Goal: Task Accomplishment & Management: Manage account settings

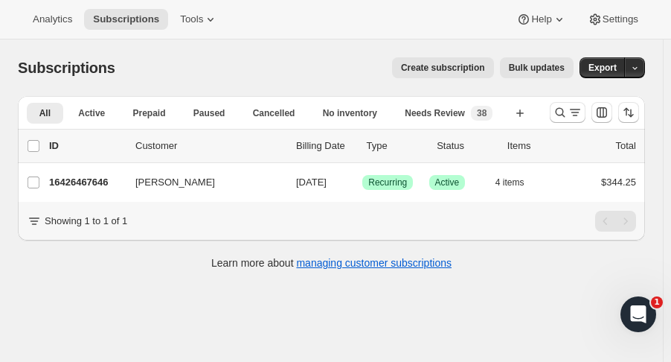
click at [561, 107] on icon "Search and filter results" at bounding box center [560, 112] width 15 height 15
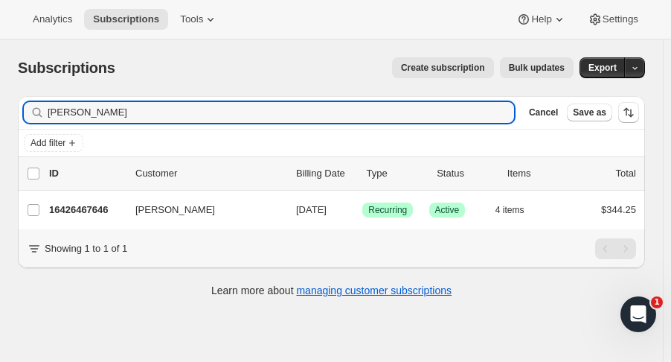
drag, startPoint x: 204, startPoint y: 114, endPoint x: -146, endPoint y: 100, distance: 349.9
click at [0, 100] on html "Analytics Subscriptions Tools Help Settings Skip to content Subscriptions. This…" at bounding box center [335, 181] width 671 height 362
type input "[PERSON_NAME]"
click at [82, 214] on p "16377643326" at bounding box center [86, 209] width 74 height 15
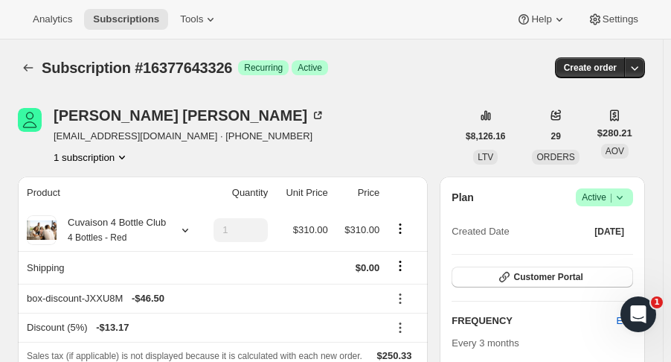
click at [545, 275] on span "Customer Portal" at bounding box center [547, 277] width 69 height 12
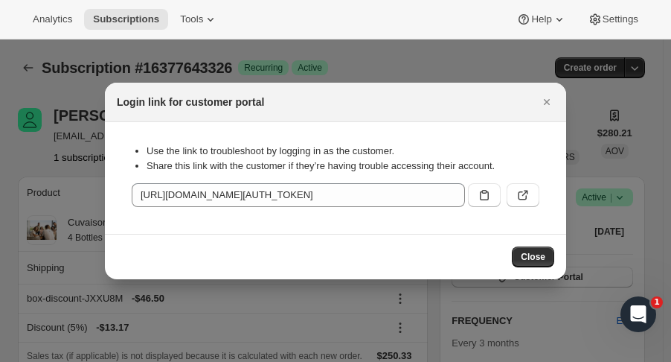
click at [484, 198] on icon ":r38:" at bounding box center [484, 194] width 15 height 15
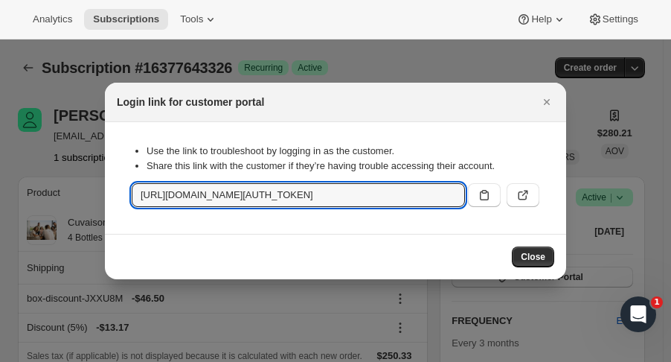
click at [546, 107] on icon "Close" at bounding box center [546, 101] width 15 height 15
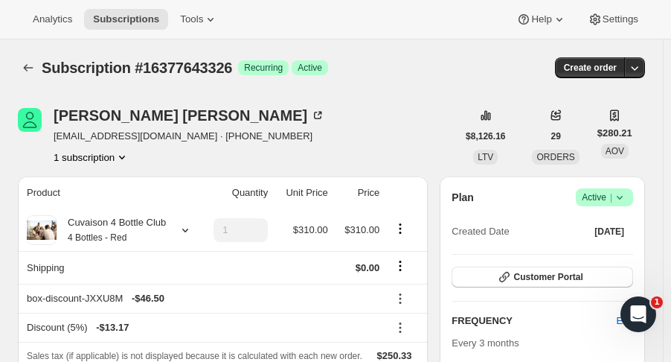
click at [28, 68] on icon "Subscriptions" at bounding box center [28, 67] width 15 height 15
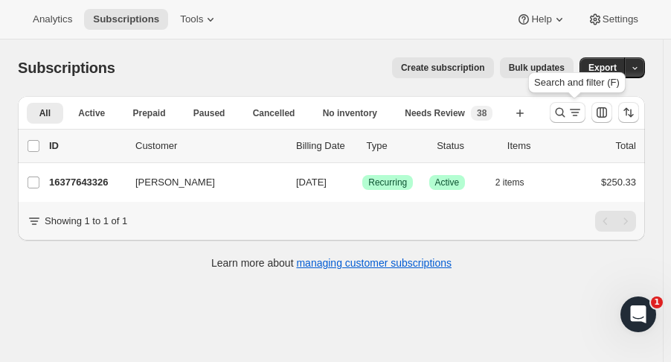
click at [563, 117] on icon "Search and filter results" at bounding box center [560, 112] width 15 height 15
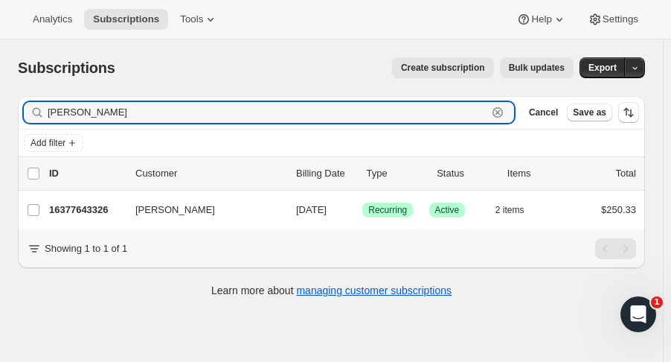
drag, startPoint x: 124, startPoint y: 114, endPoint x: -97, endPoint y: 106, distance: 221.1
click at [0, 106] on html "Analytics Subscriptions Tools Help Settings Skip to content Subscriptions. This…" at bounding box center [335, 181] width 671 height 362
type input "[PERSON_NAME]"
click at [77, 217] on div "16419193150 [PERSON_NAME] [DATE] Success Recurring Success Active 2 items $221.…" at bounding box center [342, 209] width 587 height 21
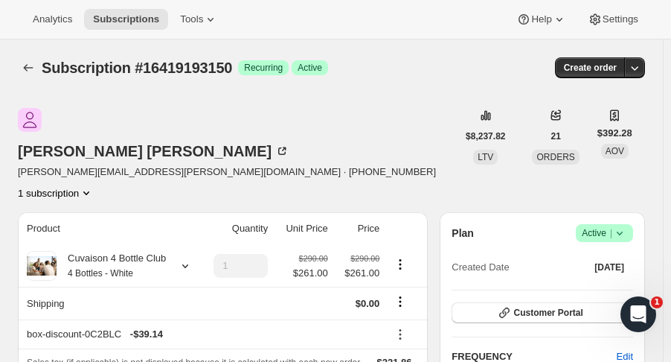
click at [27, 66] on icon "Subscriptions" at bounding box center [28, 67] width 15 height 15
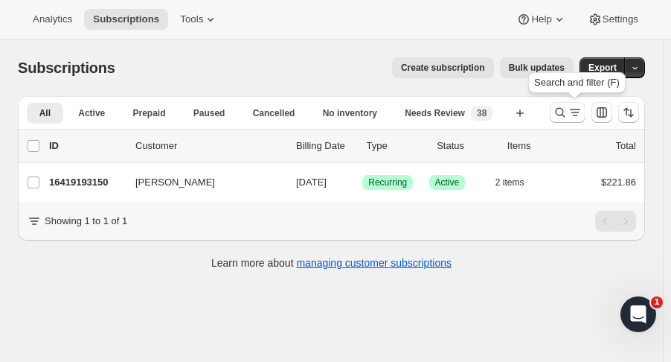
click at [564, 114] on icon "Search and filter results" at bounding box center [561, 113] width 10 height 10
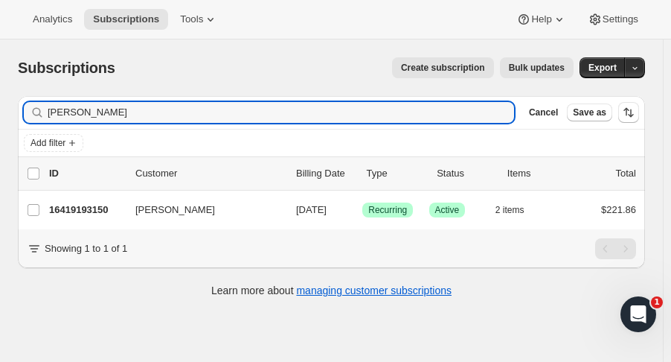
drag, startPoint x: 106, startPoint y: 115, endPoint x: -144, endPoint y: 141, distance: 251.3
click at [0, 141] on html "Analytics Subscriptions Tools Help Settings Skip to content Subscriptions. This…" at bounding box center [335, 181] width 671 height 362
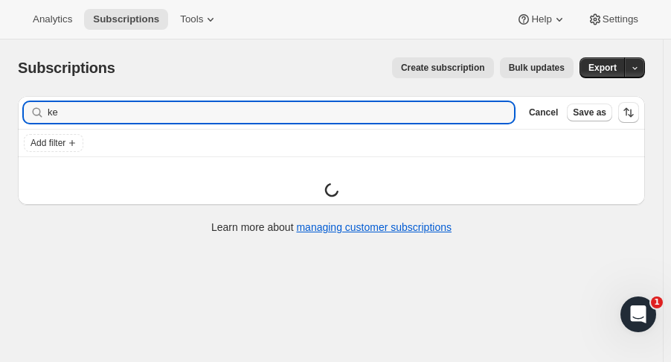
type input "k"
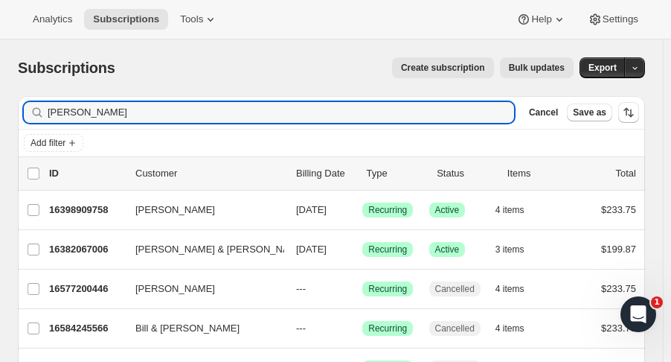
type input "roth"
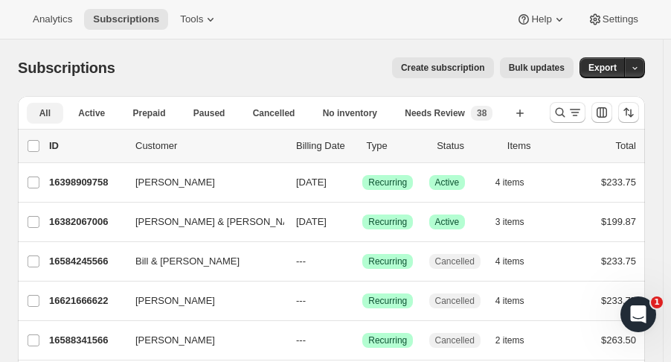
click at [455, 113] on span "Needs Review" at bounding box center [435, 113] width 60 height 12
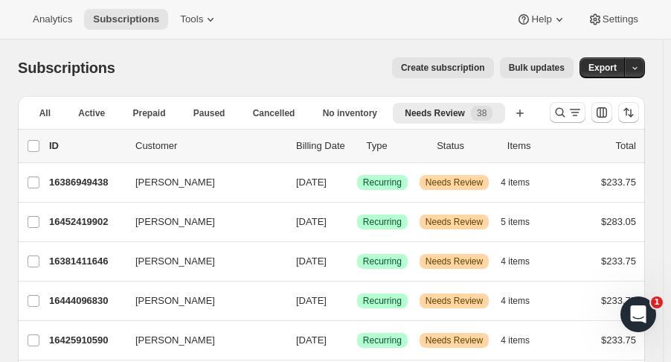
click at [83, 220] on p "16452419902" at bounding box center [86, 221] width 74 height 15
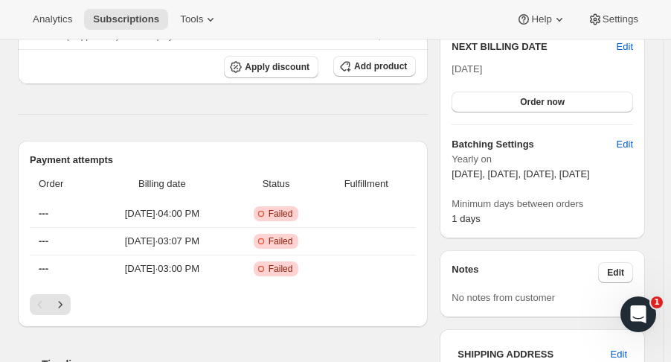
scroll to position [490, 0]
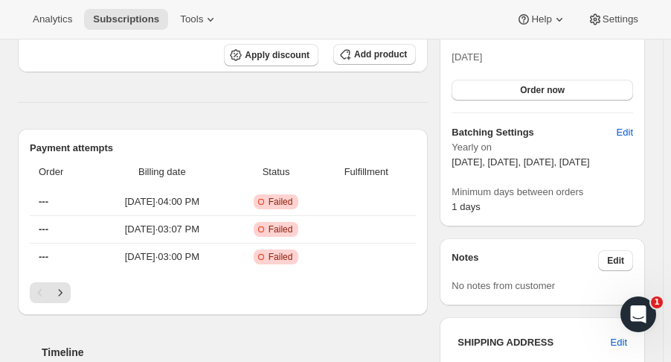
click at [553, 84] on span "Order now" at bounding box center [542, 90] width 45 height 12
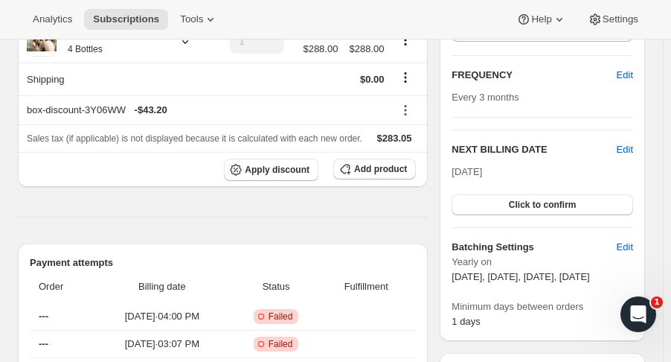
scroll to position [371, 0]
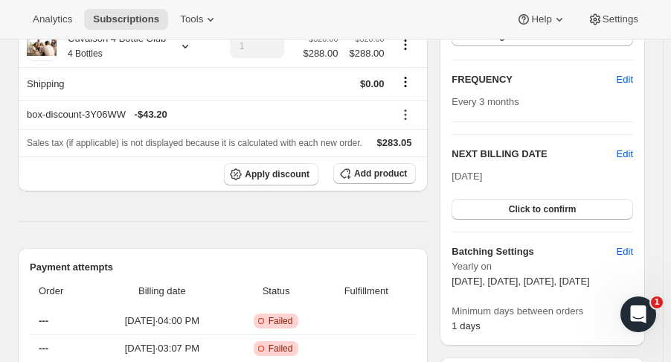
click at [572, 205] on span "Click to confirm" at bounding box center [543, 209] width 68 height 12
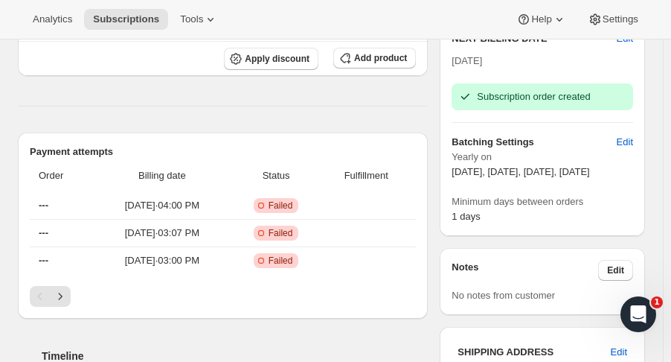
scroll to position [0, 0]
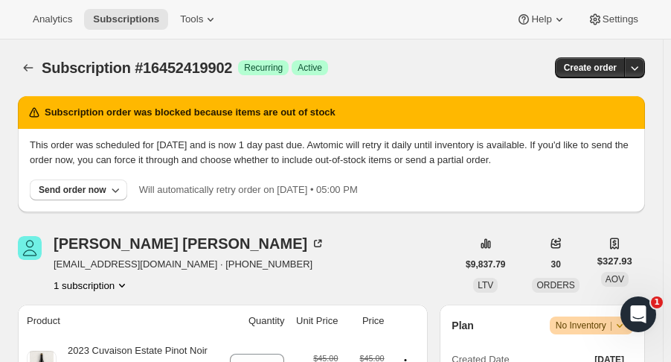
click at [28, 60] on button "Subscriptions" at bounding box center [28, 67] width 21 height 21
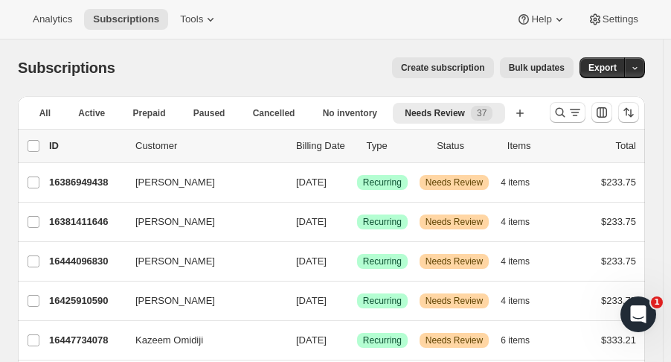
click at [82, 222] on p "16381411646" at bounding box center [86, 221] width 74 height 15
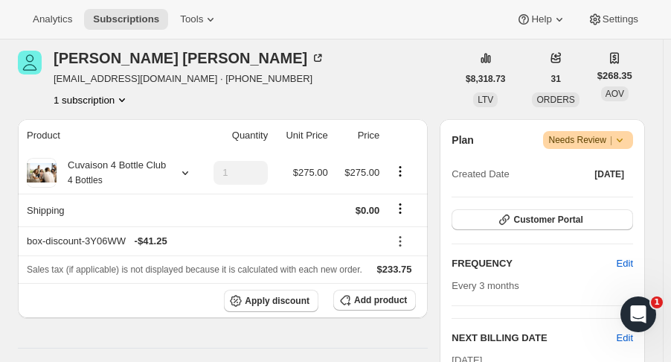
scroll to position [185, 0]
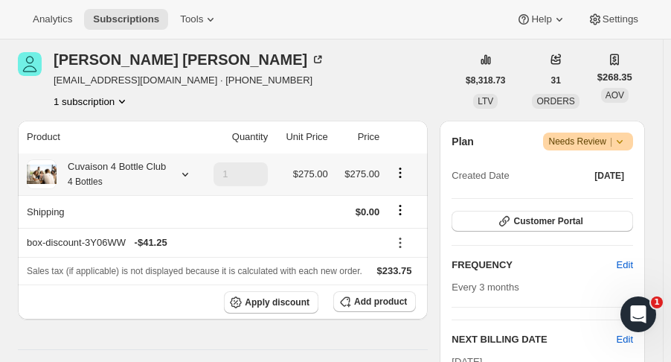
click at [180, 171] on icon at bounding box center [185, 174] width 15 height 15
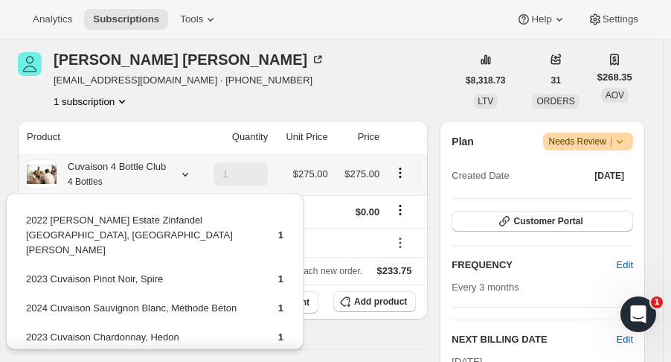
click at [180, 171] on icon at bounding box center [185, 174] width 15 height 15
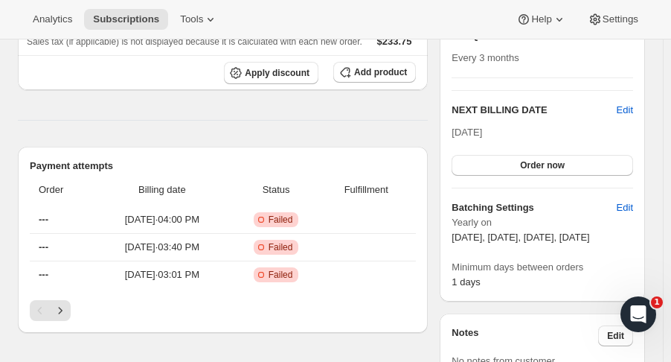
scroll to position [0, 0]
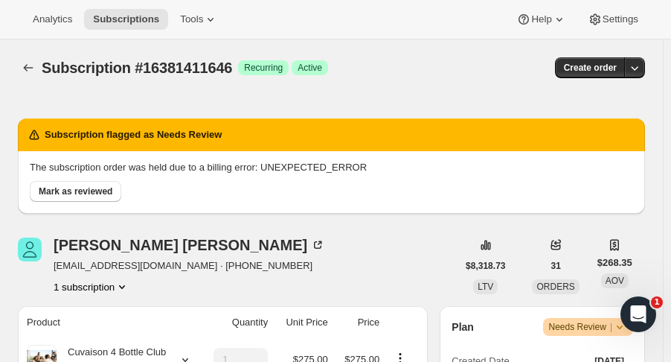
click at [27, 57] on button "Subscriptions" at bounding box center [28, 67] width 21 height 21
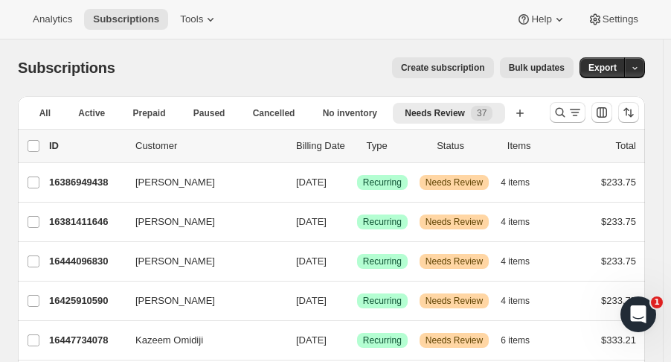
scroll to position [1348, 0]
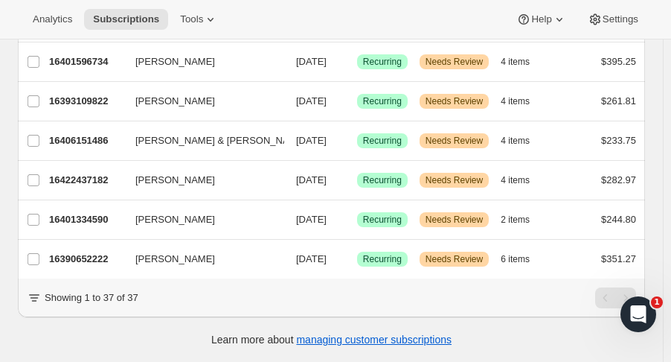
click at [100, 251] on p "16390652222" at bounding box center [86, 258] width 74 height 15
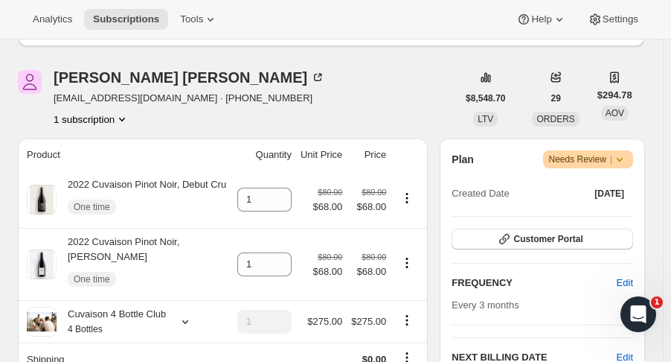
scroll to position [214, 0]
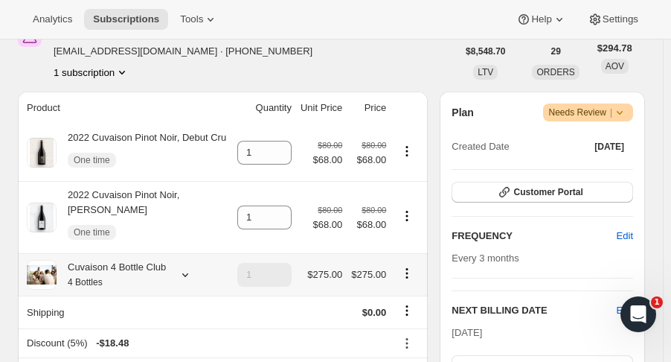
click at [186, 279] on icon at bounding box center [185, 274] width 15 height 15
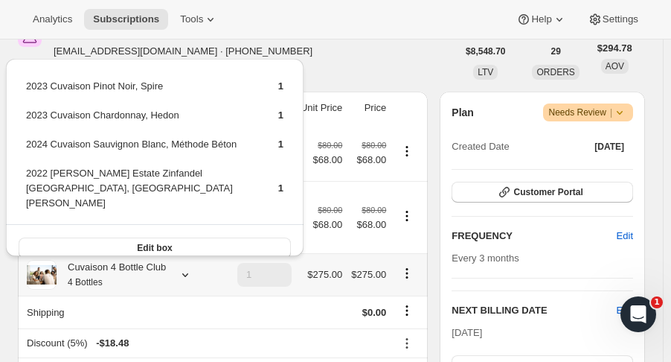
click at [186, 279] on icon at bounding box center [185, 274] width 15 height 15
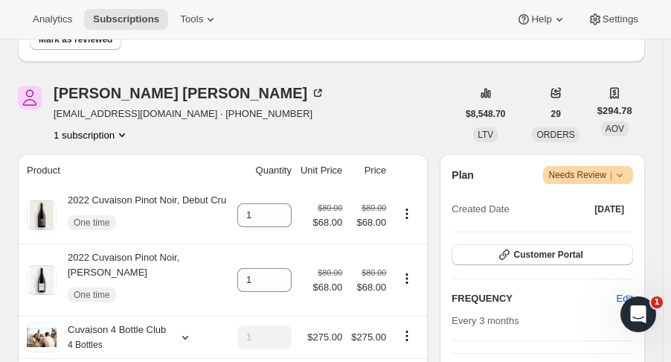
scroll to position [145, 0]
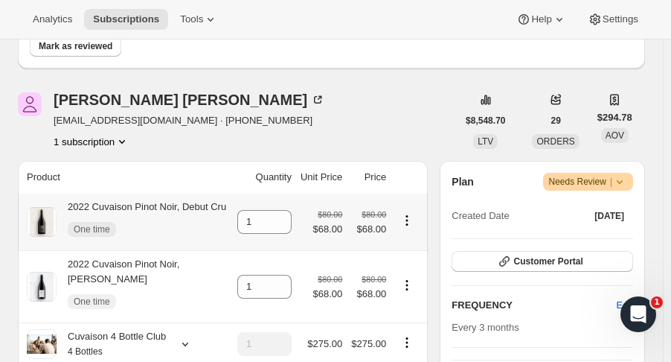
click at [414, 222] on icon "Product actions" at bounding box center [407, 220] width 15 height 15
click at [405, 251] on span "Remove" at bounding box center [403, 248] width 36 height 11
type input "0"
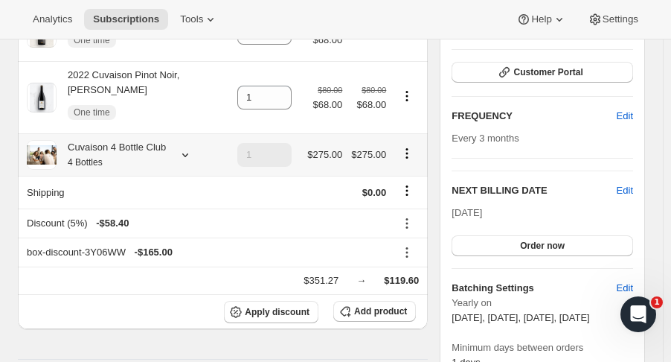
scroll to position [347, 0]
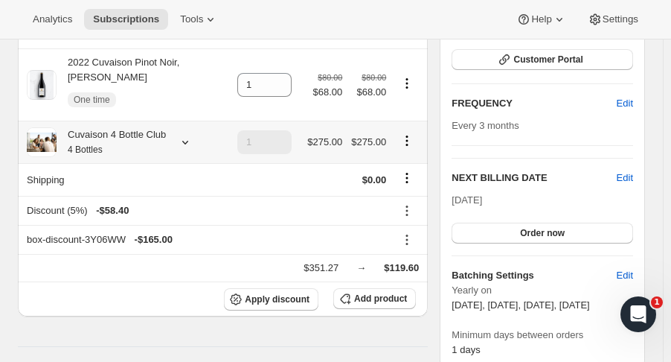
click at [391, 302] on span "Add product" at bounding box center [380, 298] width 53 height 12
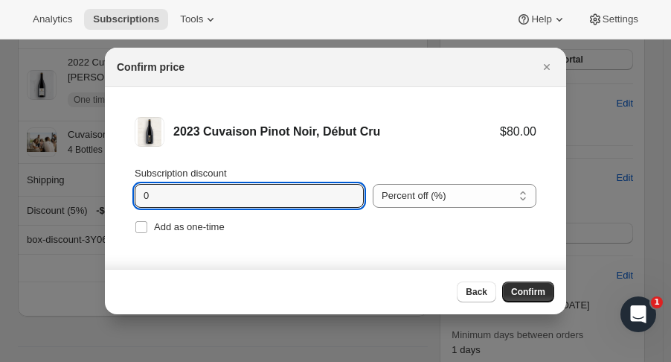
click at [345, 188] on icon ":ruc:" at bounding box center [352, 191] width 15 height 15
type input "1"
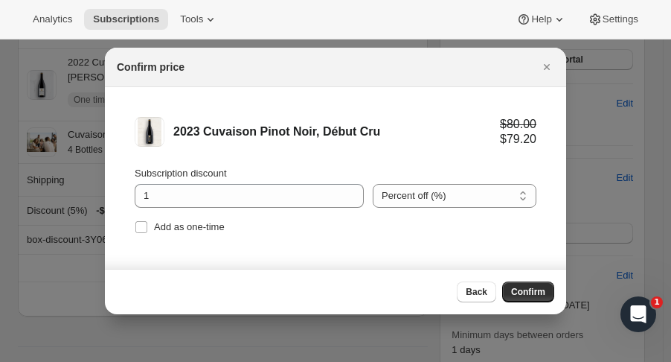
click at [469, 188] on select "Percent off (%) Amount off ($)" at bounding box center [455, 196] width 164 height 24
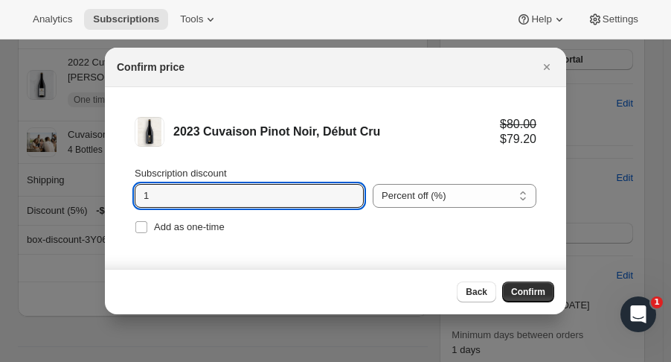
drag, startPoint x: 469, startPoint y: 188, endPoint x: 199, endPoint y: 201, distance: 270.4
click at [199, 201] on input "1" at bounding box center [238, 196] width 207 height 24
type input "20"
click at [193, 218] on label "Add as one-time" at bounding box center [180, 227] width 90 height 21
click at [147, 221] on input "Add as one-time" at bounding box center [141, 227] width 12 height 12
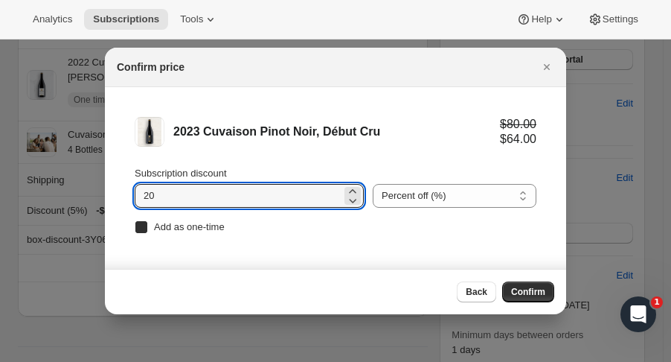
checkbox input "true"
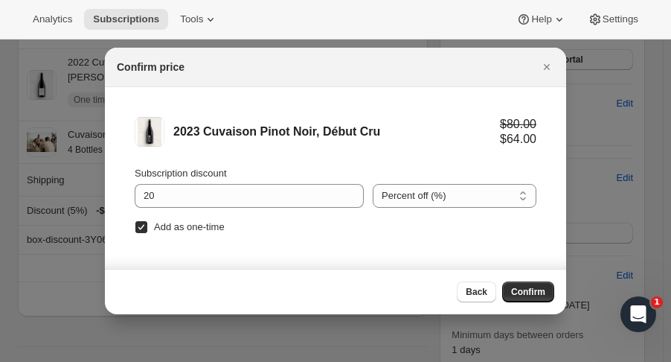
click at [525, 288] on span "Confirm" at bounding box center [528, 292] width 34 height 12
type input "1"
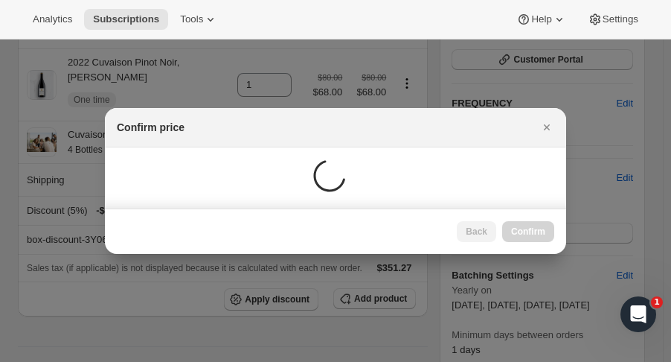
scroll to position [310, 0]
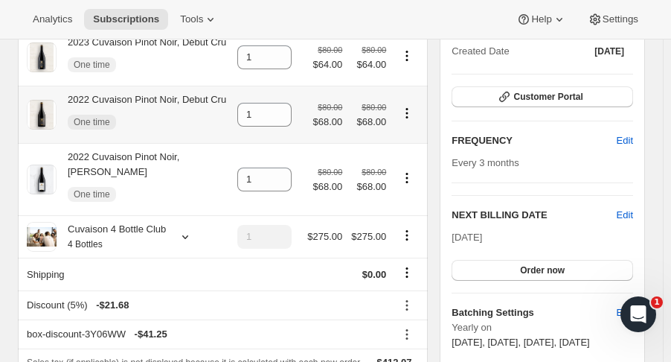
click at [410, 113] on icon "Product actions" at bounding box center [407, 113] width 15 height 15
click at [404, 145] on span "Remove" at bounding box center [403, 141] width 36 height 11
type input "0"
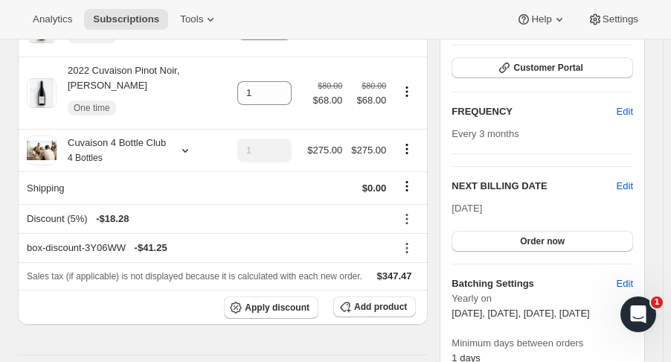
scroll to position [342, 0]
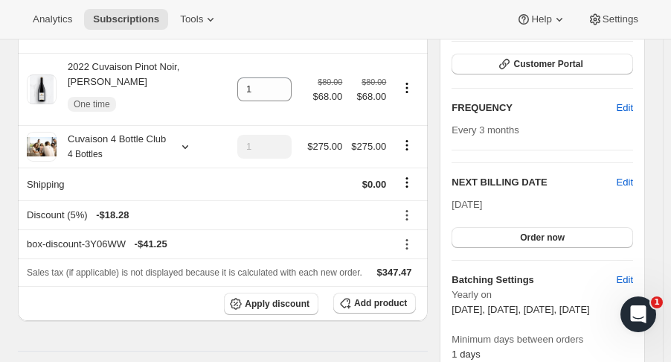
click at [565, 237] on span "Order now" at bounding box center [542, 237] width 45 height 12
click at [591, 234] on button "Click to confirm" at bounding box center [543, 237] width 182 height 21
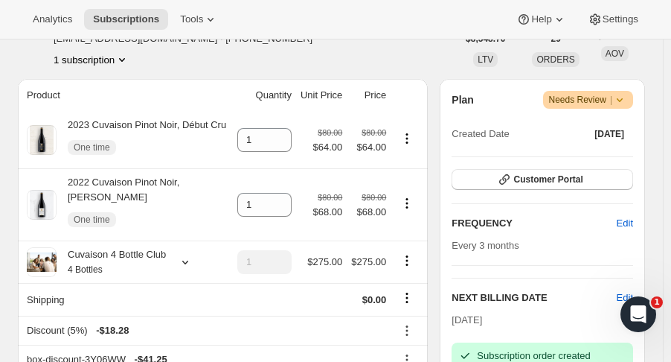
scroll to position [0, 0]
